Goal: Task Accomplishment & Management: Manage account settings

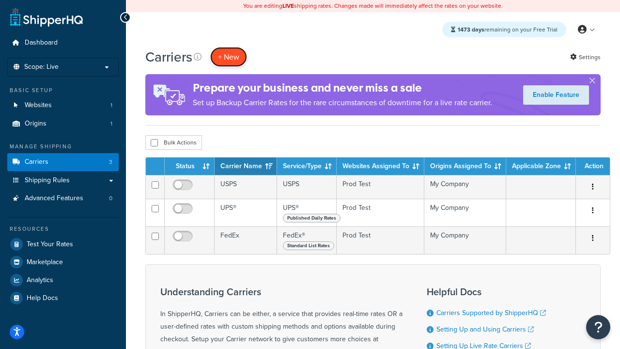
click at [228, 57] on button "+ New" at bounding box center [228, 57] width 37 height 20
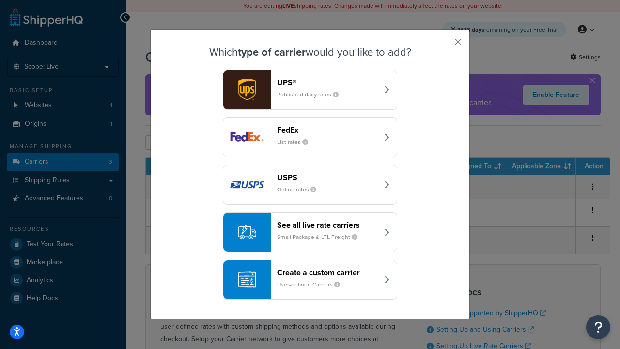
click at [310, 137] on div "FedEx List rates" at bounding box center [327, 136] width 101 height 23
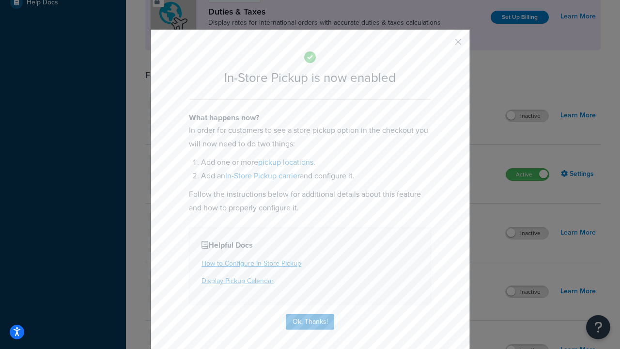
click at [443, 45] on button "button" at bounding box center [443, 45] width 2 height 2
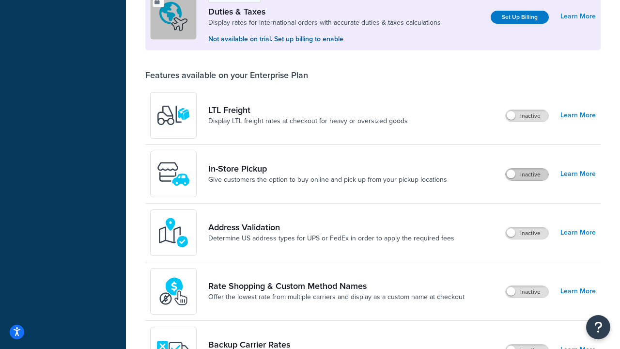
scroll to position [295, 0]
